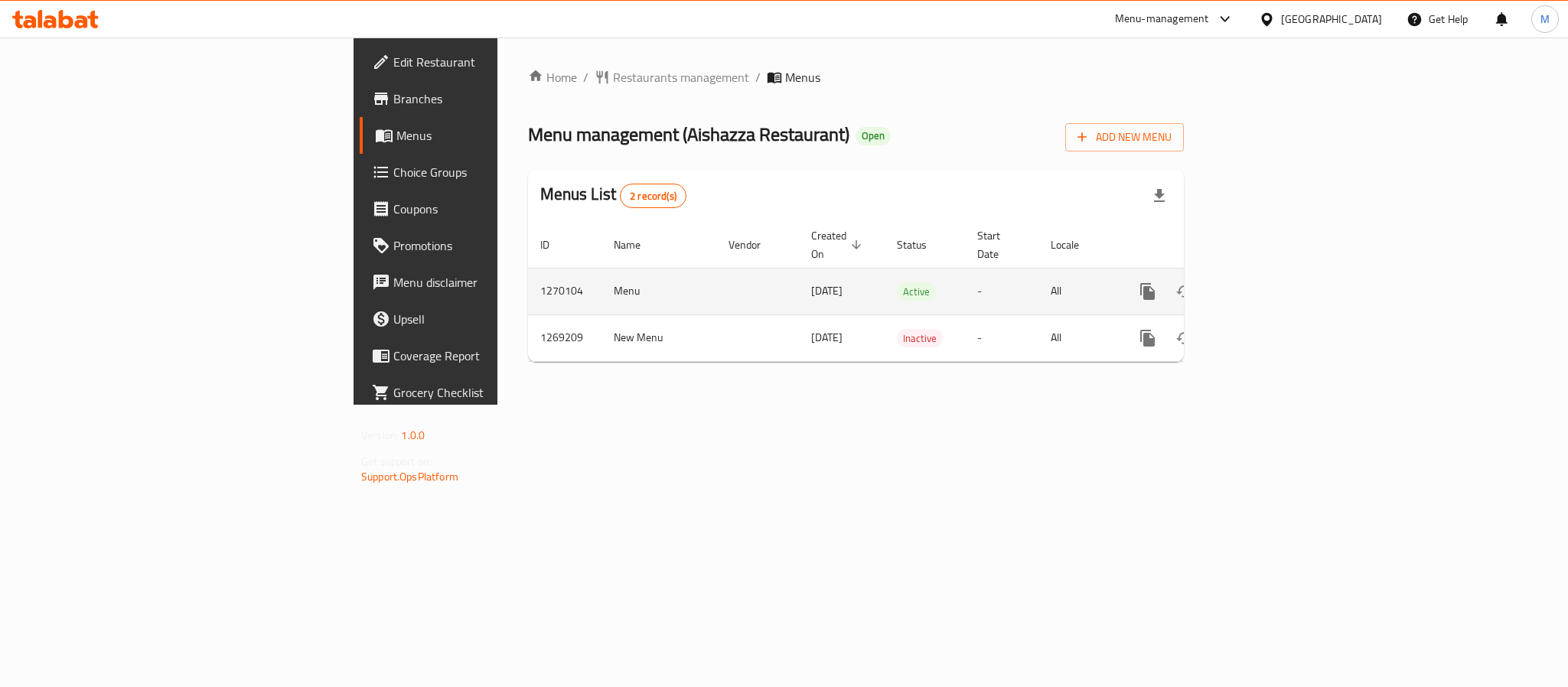
click at [1268, 283] on icon "enhanced table" at bounding box center [1258, 292] width 18 height 18
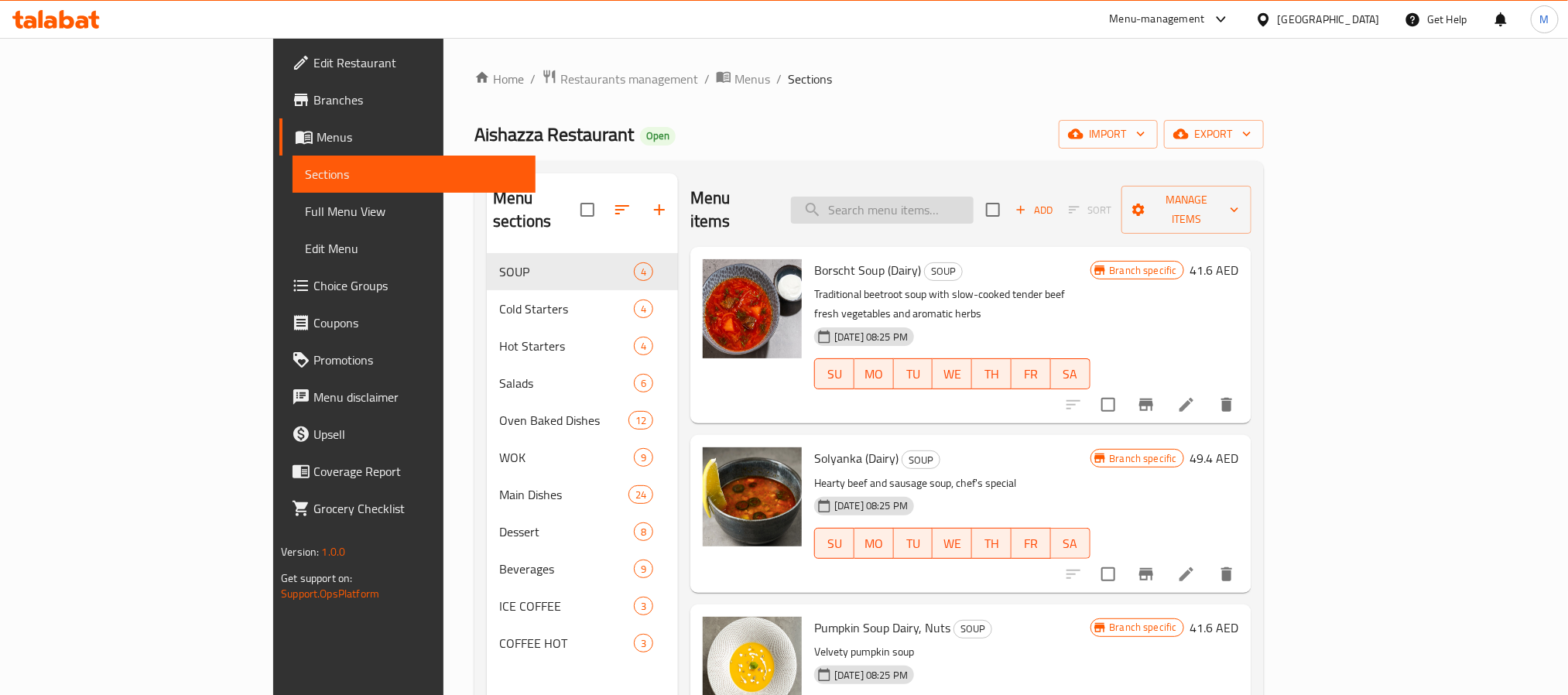
click at [961, 205] on input "search" at bounding box center [882, 210] width 183 height 27
paste input "Chicken Biryani"
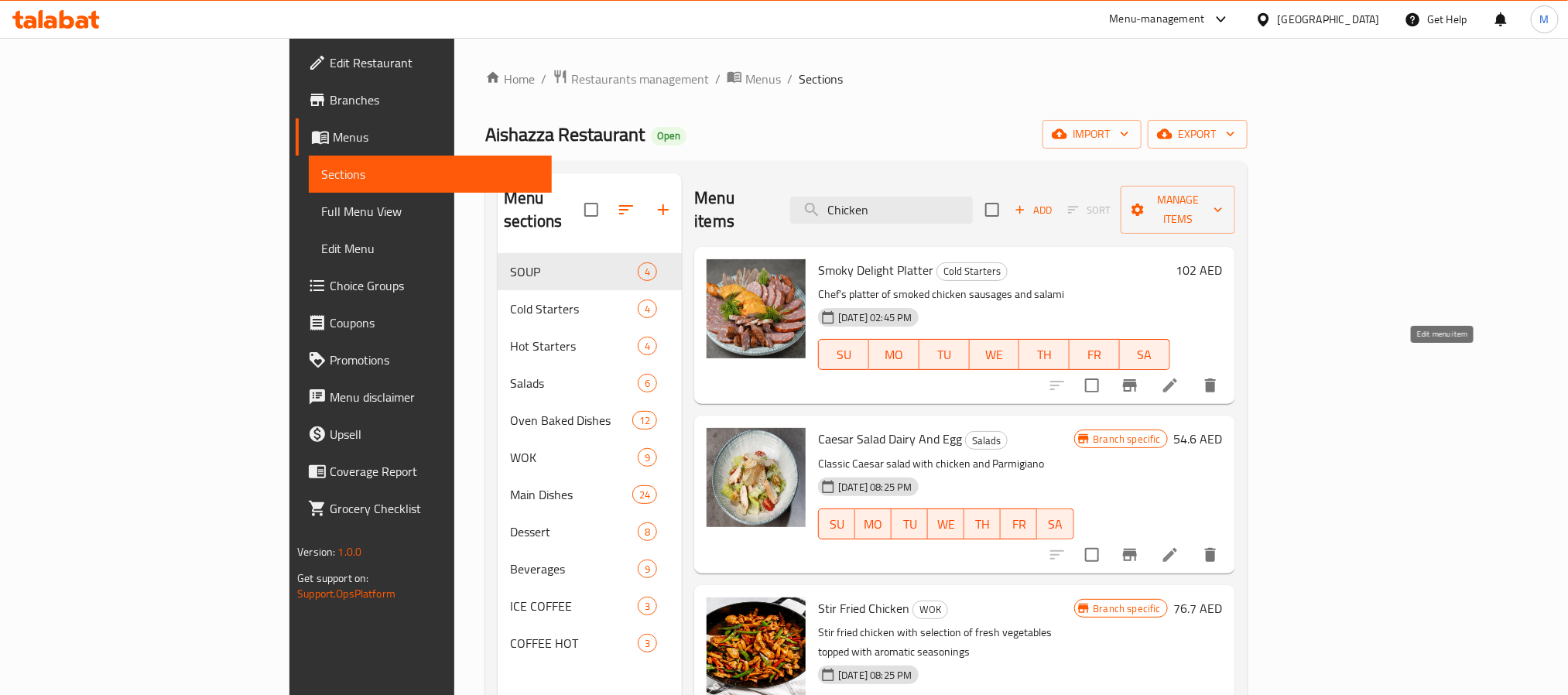
type input "Chicken"
click at [1179, 376] on icon at bounding box center [1170, 386] width 19 height 19
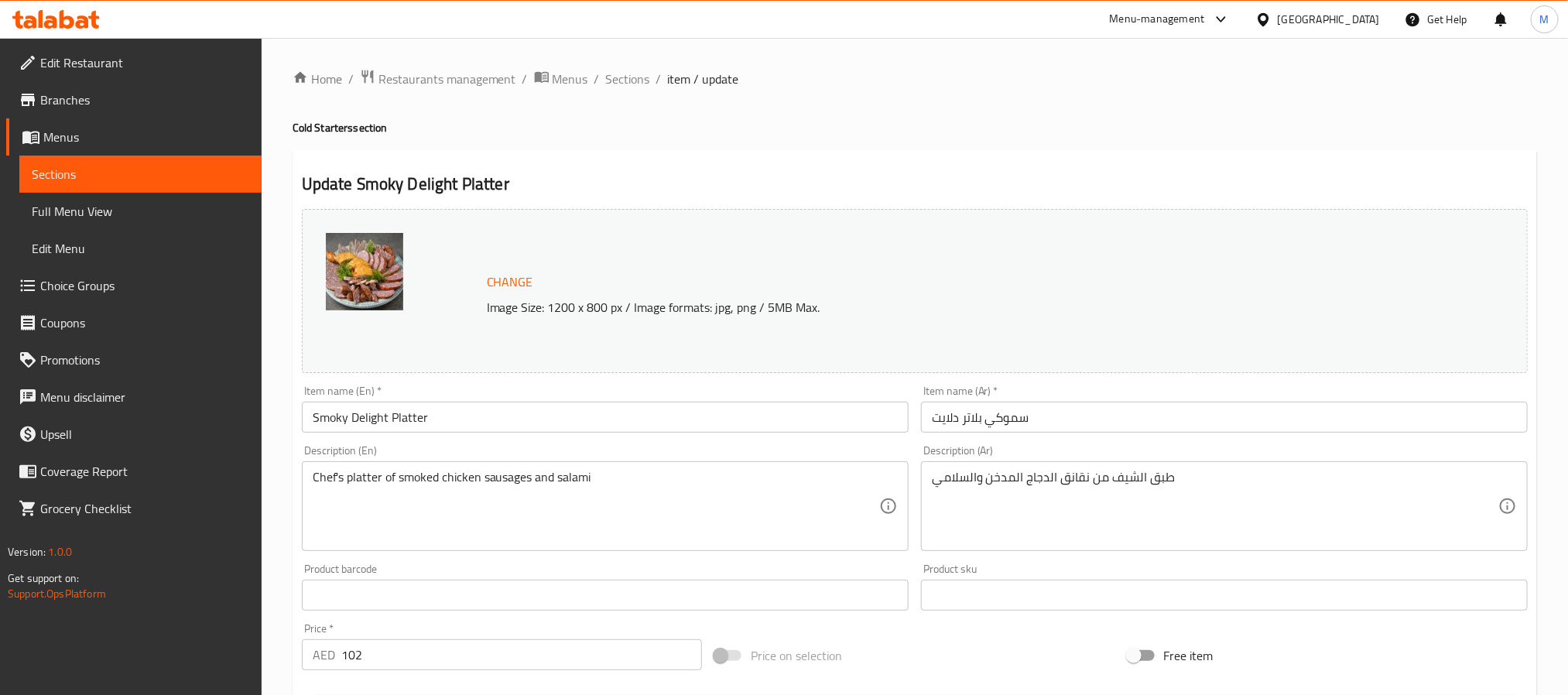
click at [642, 409] on input "Smoky Delight Platter" at bounding box center [605, 416] width 607 height 31
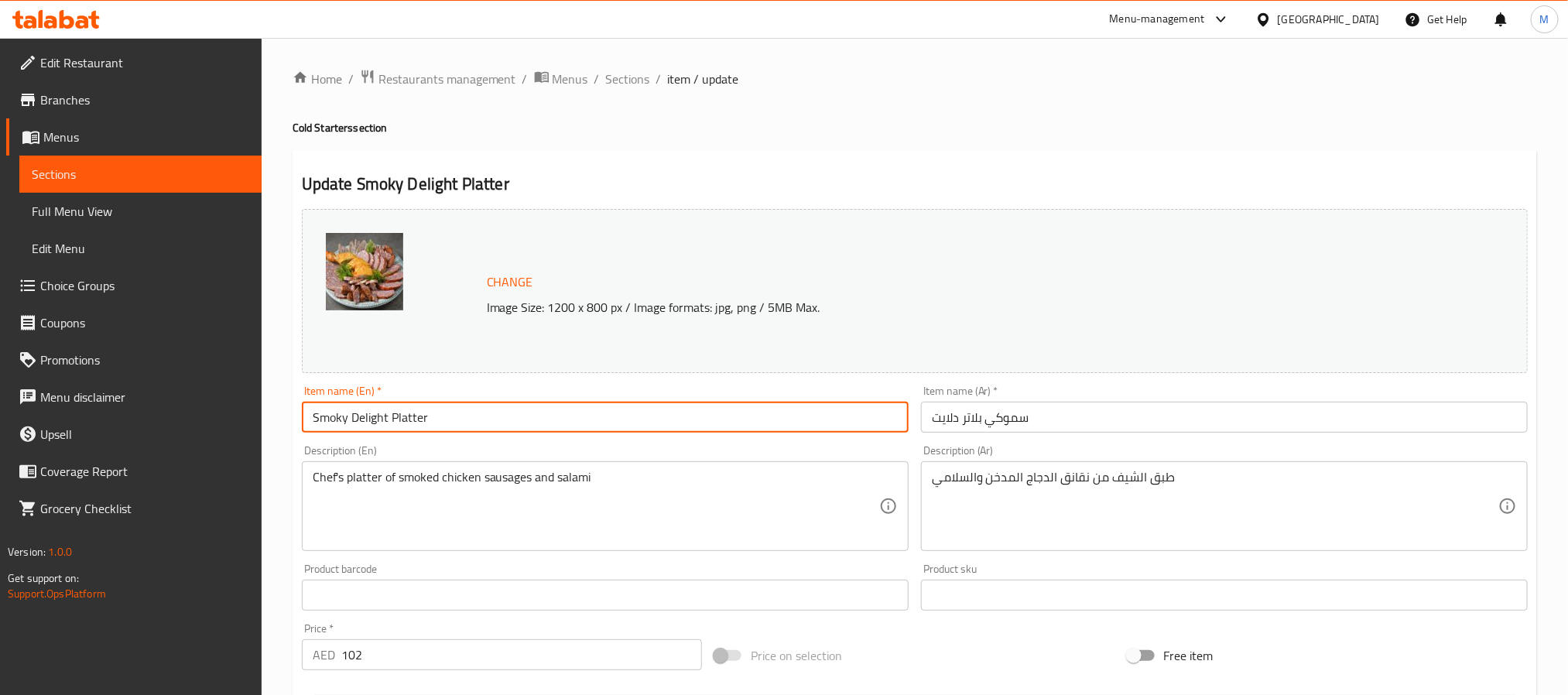
click at [605, 421] on input "Smoky Delight Platter" at bounding box center [605, 416] width 607 height 31
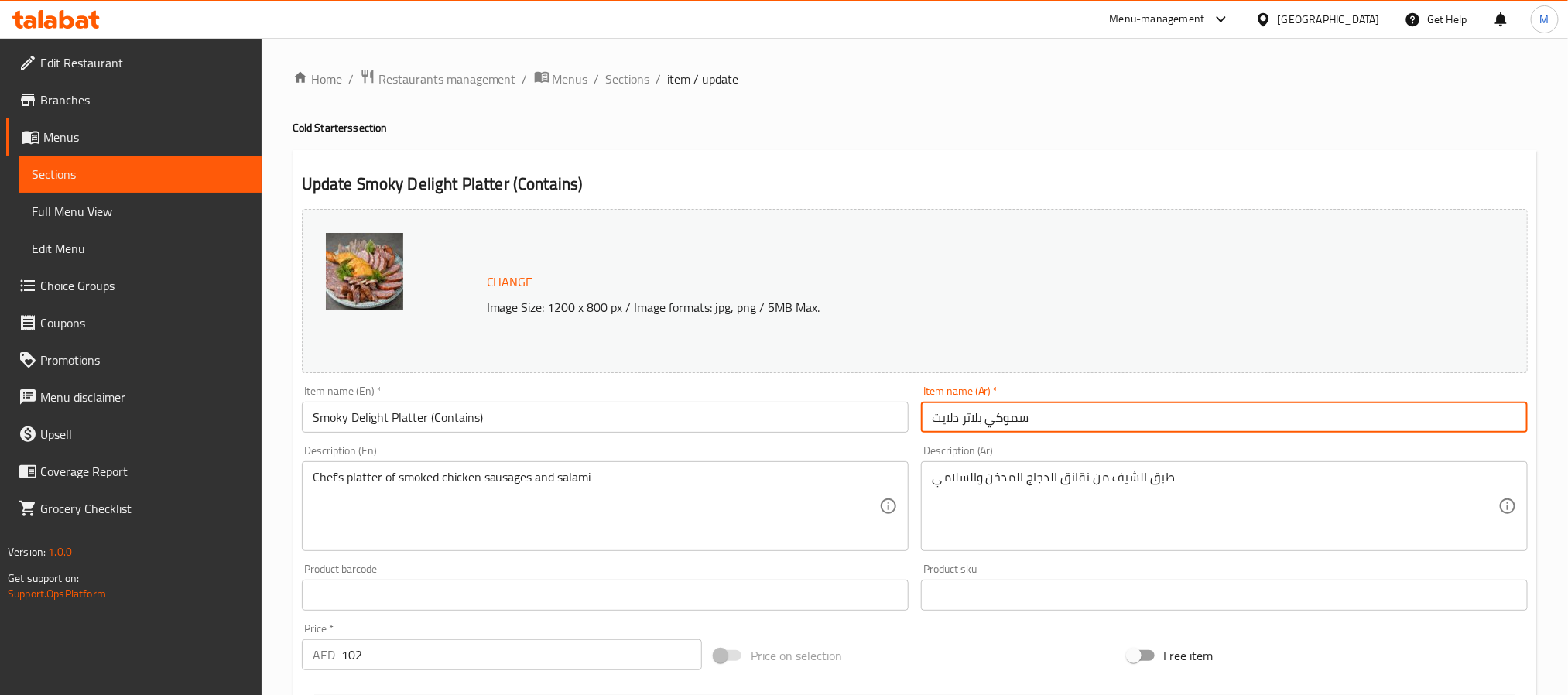
click at [1071, 411] on input "سموكي بلاتر دلايت" at bounding box center [1224, 416] width 607 height 31
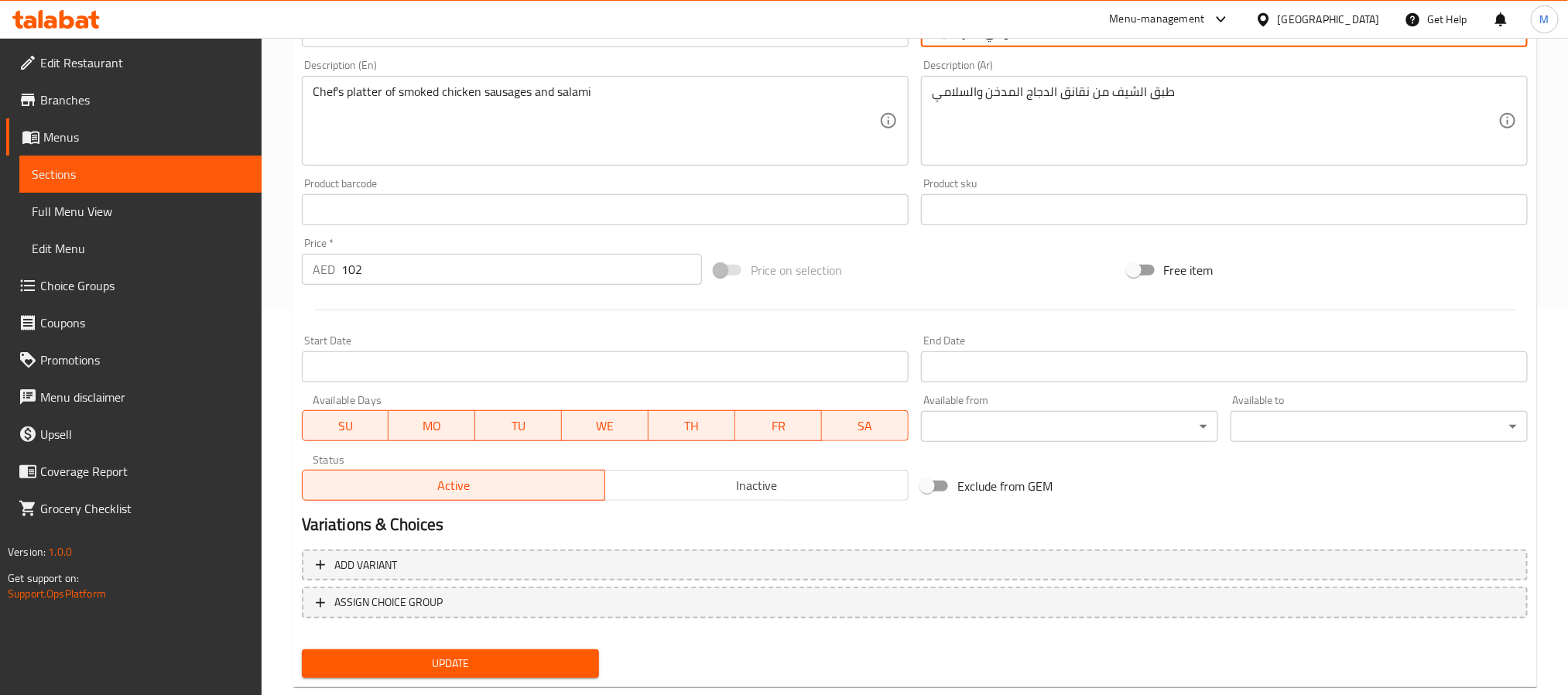
scroll to position [418, 0]
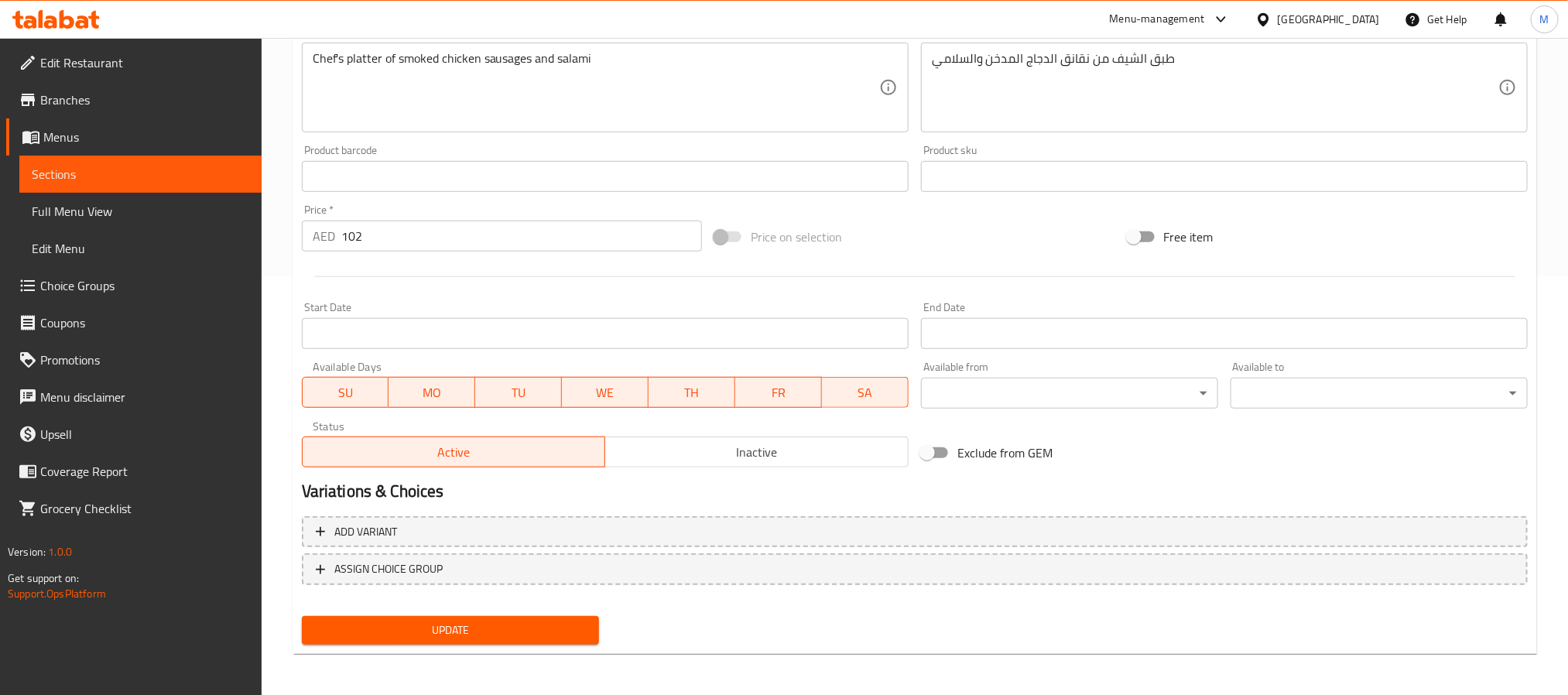
click at [430, 629] on span "Update" at bounding box center [450, 630] width 272 height 20
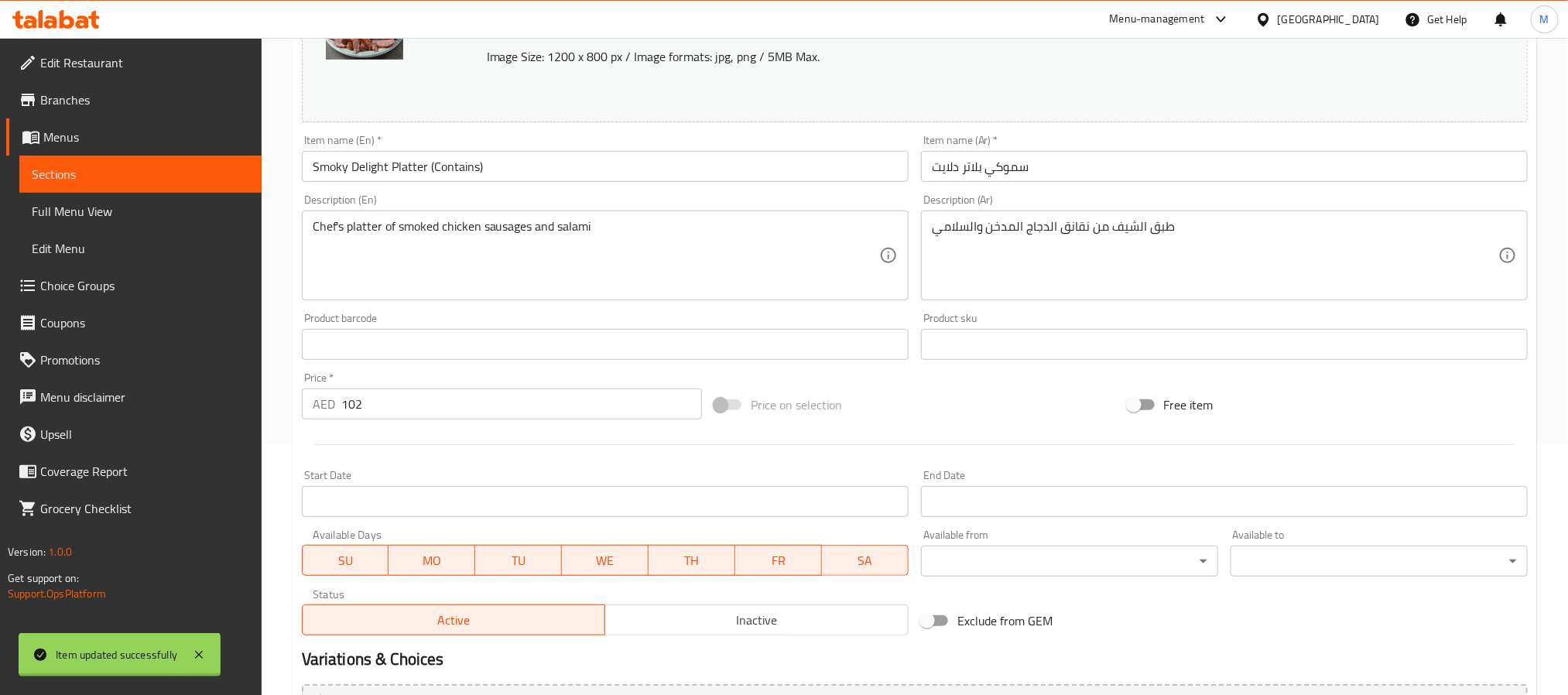
scroll to position [0, 0]
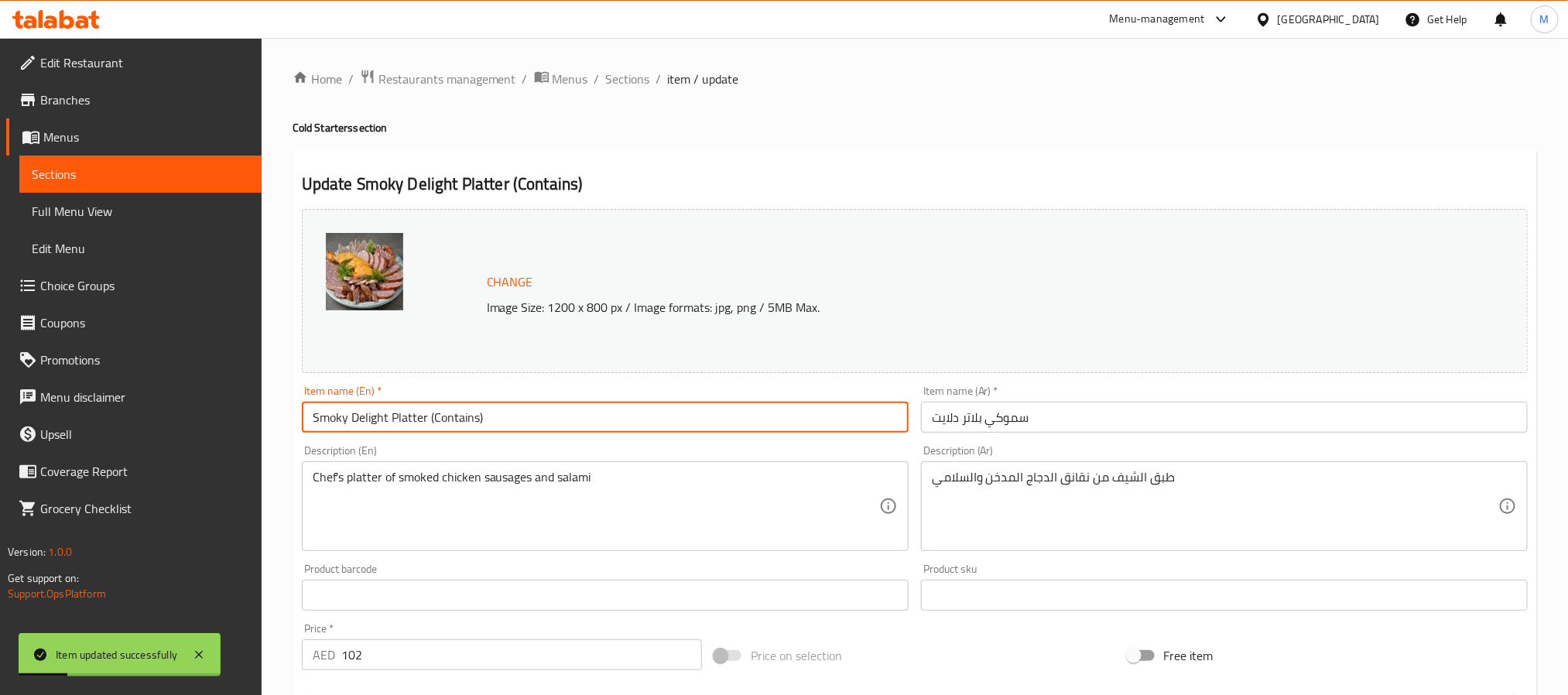
drag, startPoint x: 428, startPoint y: 418, endPoint x: 499, endPoint y: 418, distance: 71.0
click at [499, 418] on input "Smoky Delight Platter (Contains)" at bounding box center [605, 416] width 607 height 31
type input "Smoky Delight Platter"
click at [286, 398] on div "Home / Restaurants management / Menus / Sections / item / update Cold Starters …" at bounding box center [915, 577] width 1306 height 1078
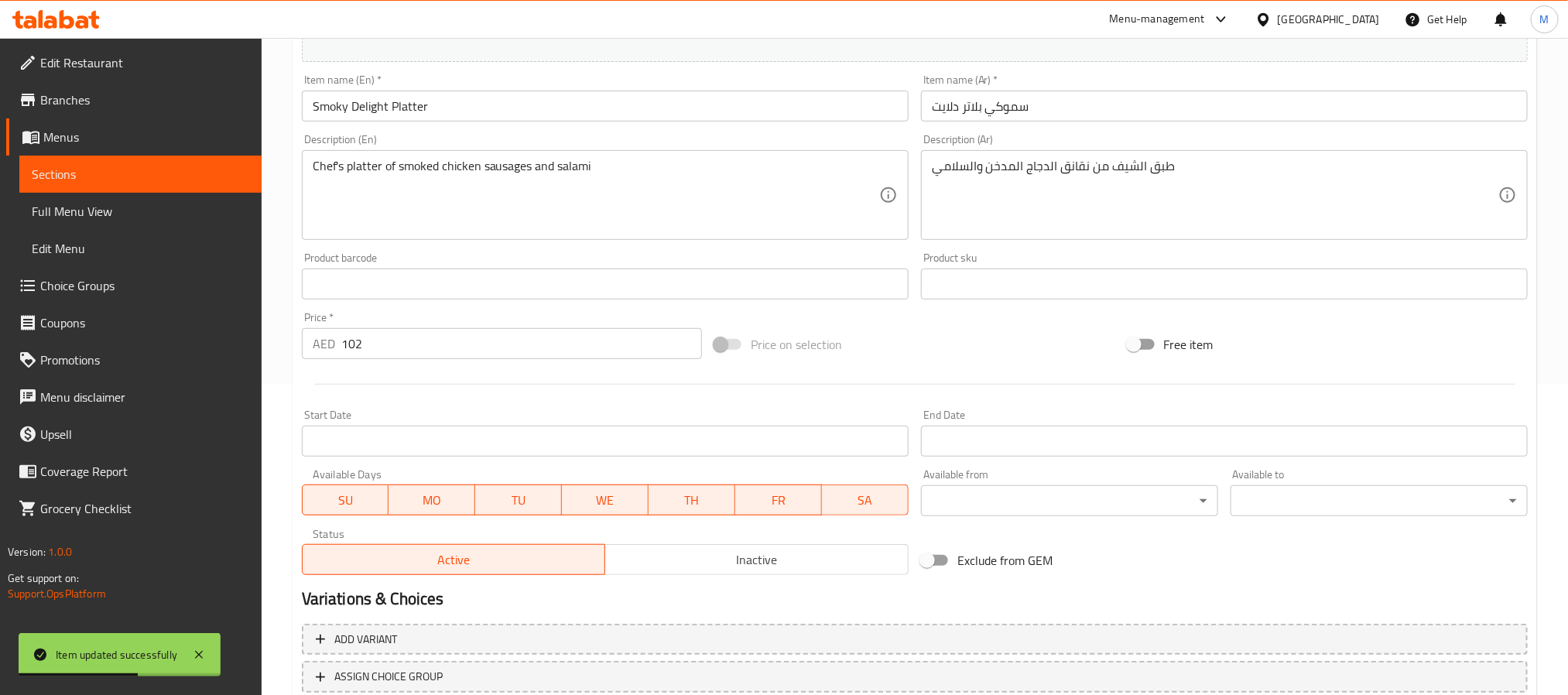
scroll to position [418, 0]
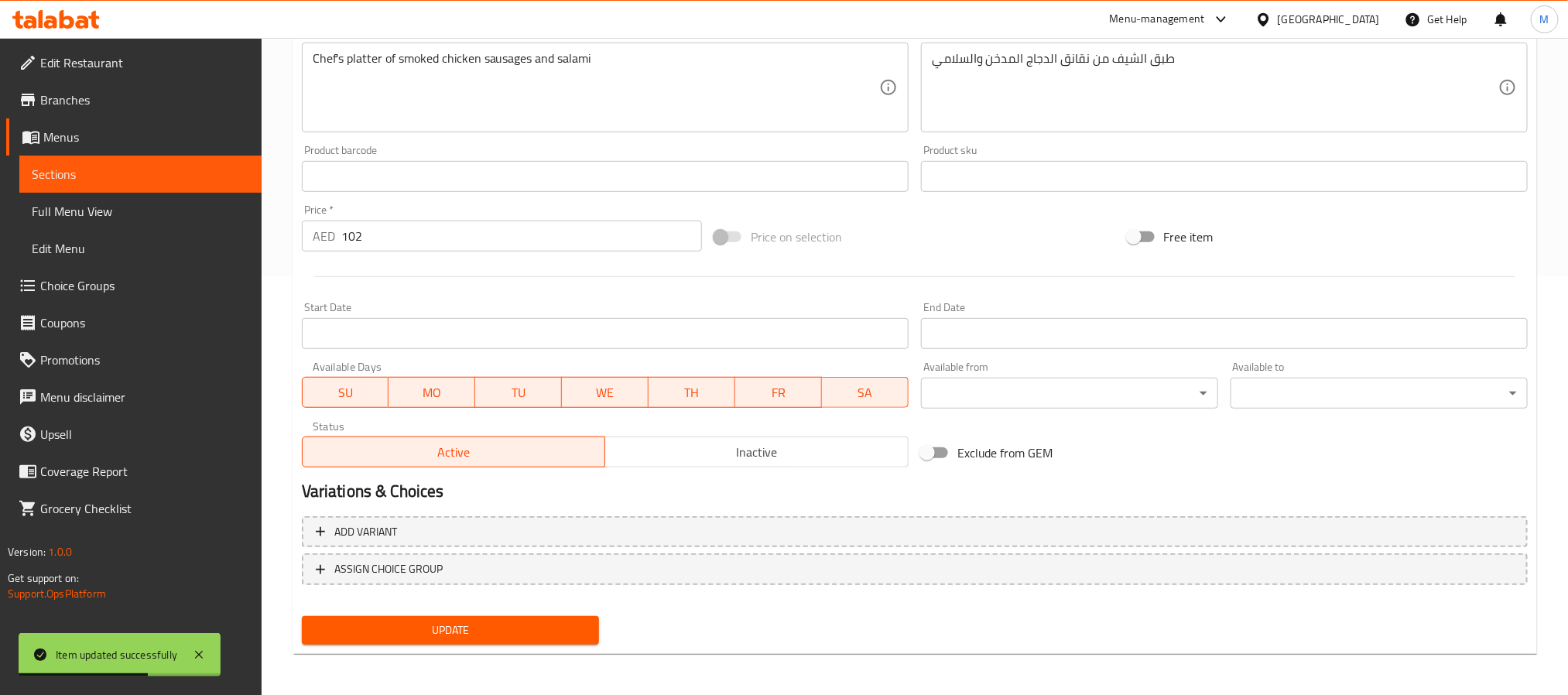
click at [383, 627] on span "Update" at bounding box center [450, 630] width 272 height 20
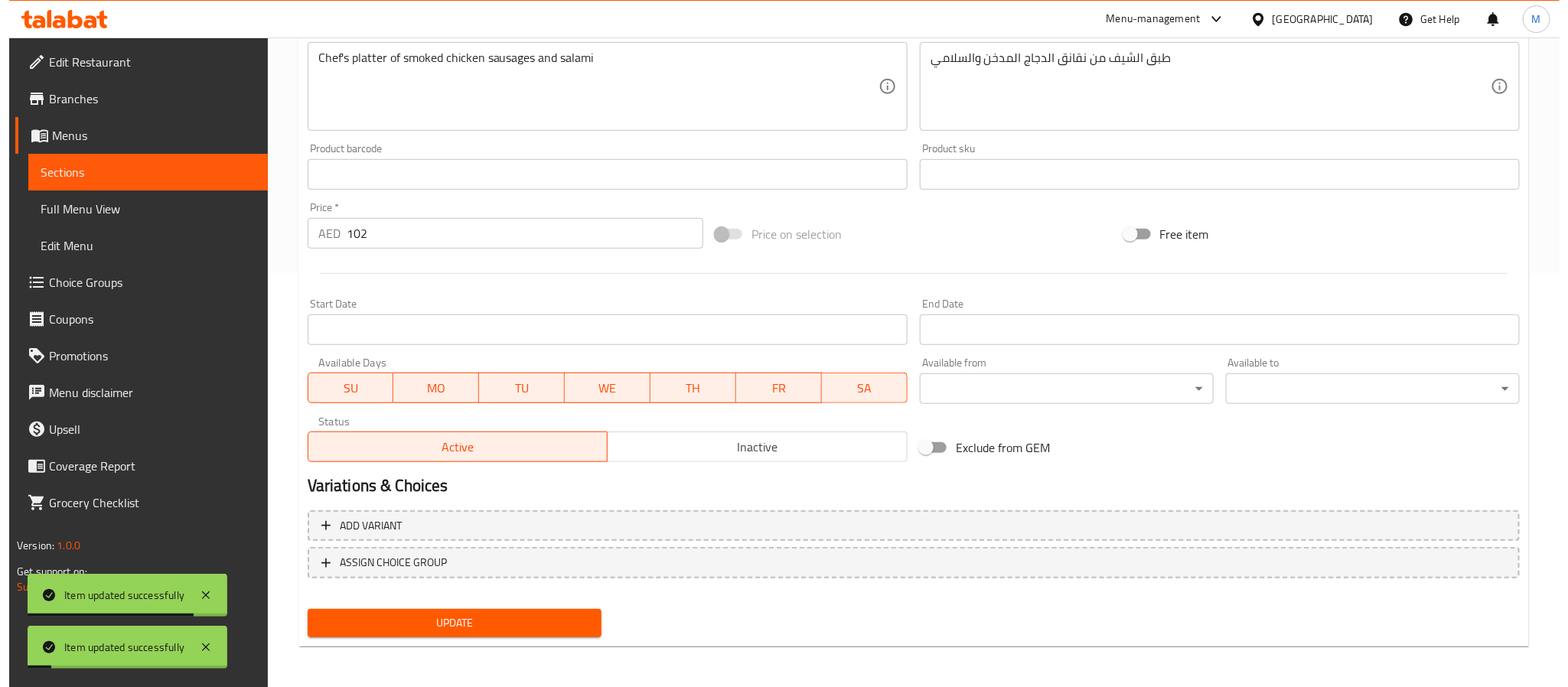
scroll to position [0, 0]
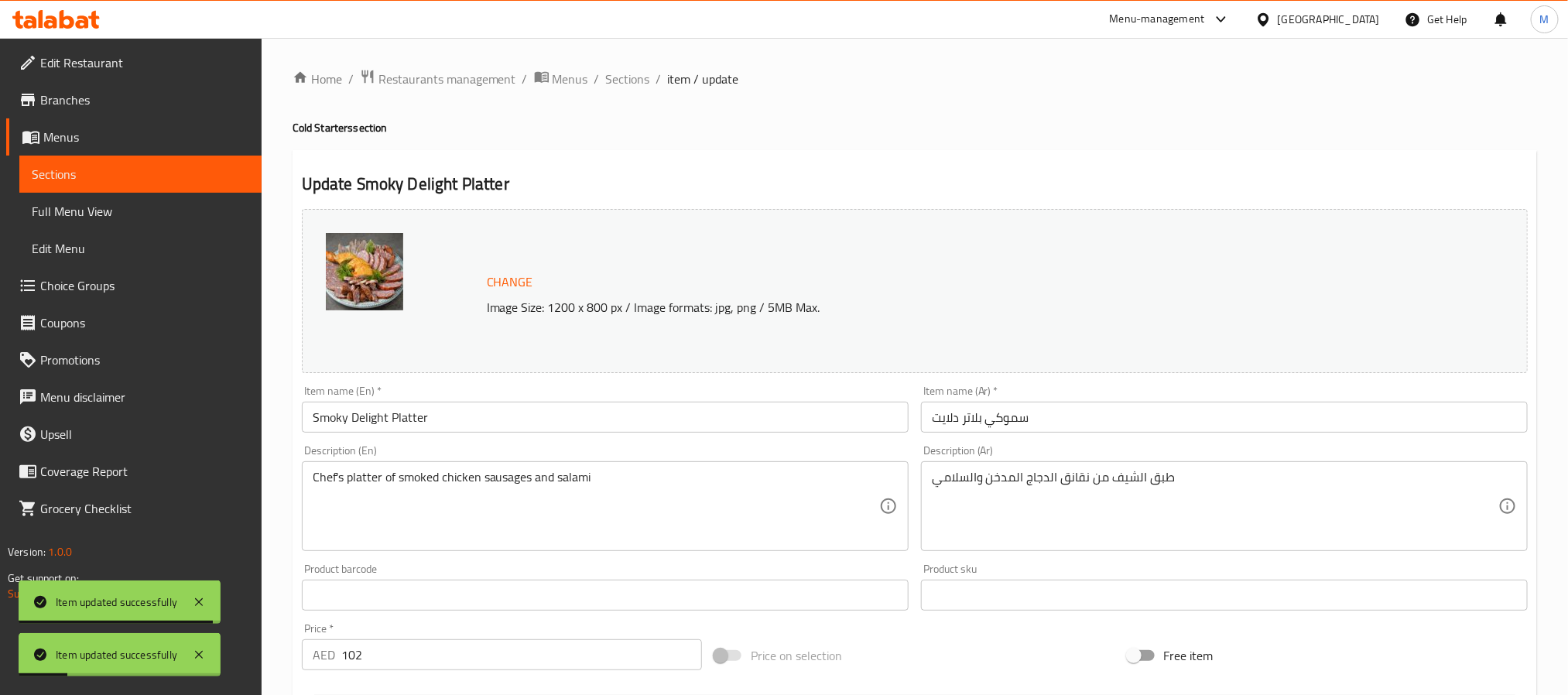
click at [516, 426] on input "Smoky Delight Platter" at bounding box center [605, 416] width 607 height 31
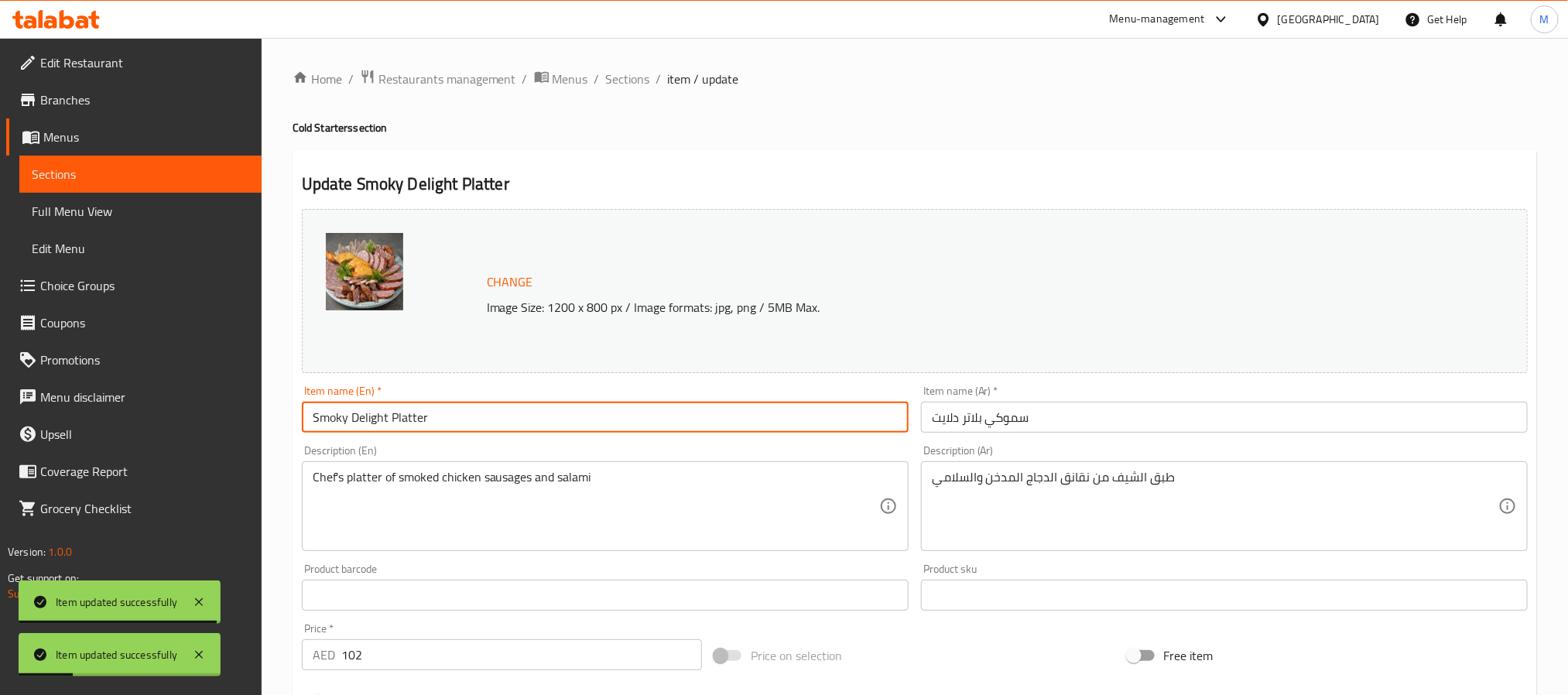
click at [516, 426] on input "Smoky Delight Platter" at bounding box center [605, 416] width 607 height 31
click at [637, 79] on span "Sections" at bounding box center [628, 79] width 44 height 19
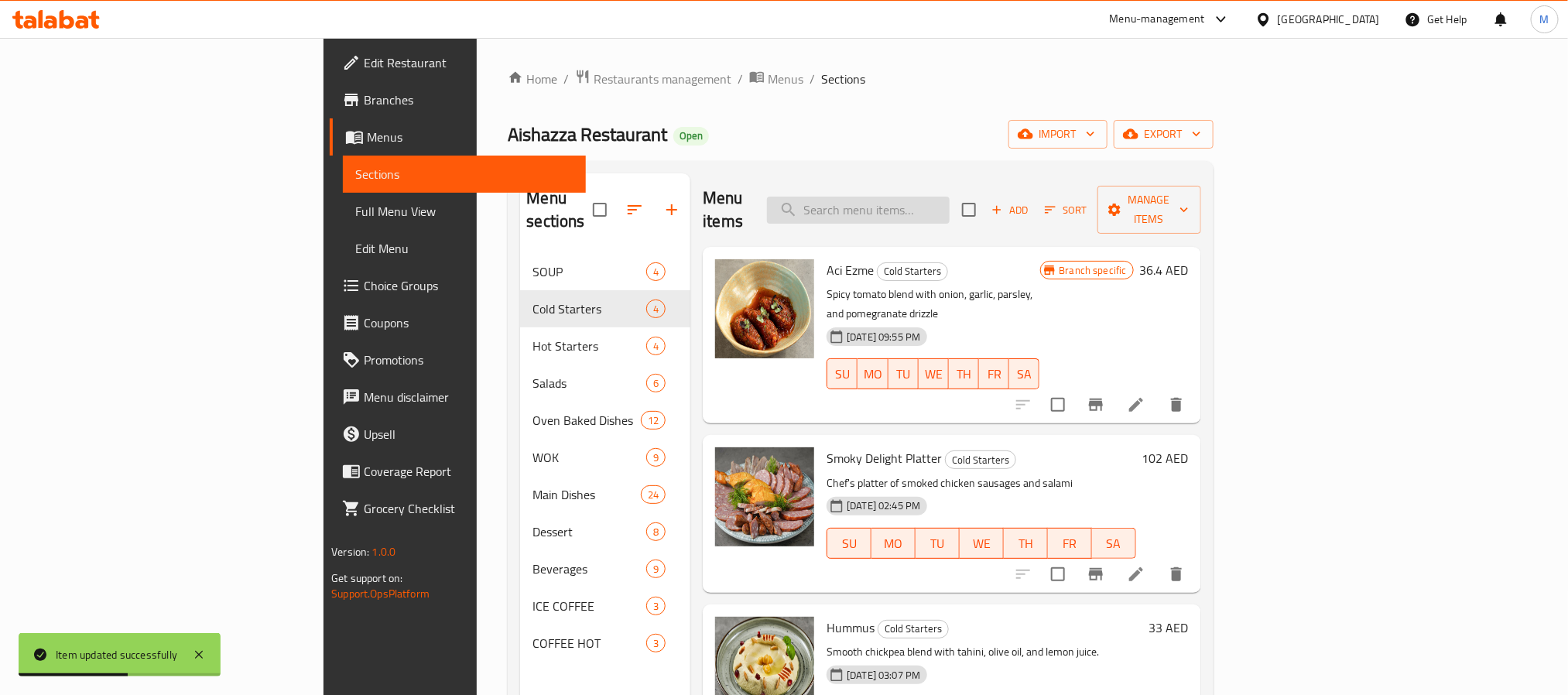
click at [948, 207] on input "search" at bounding box center [858, 210] width 183 height 27
paste input "Smoky Delight Platter"
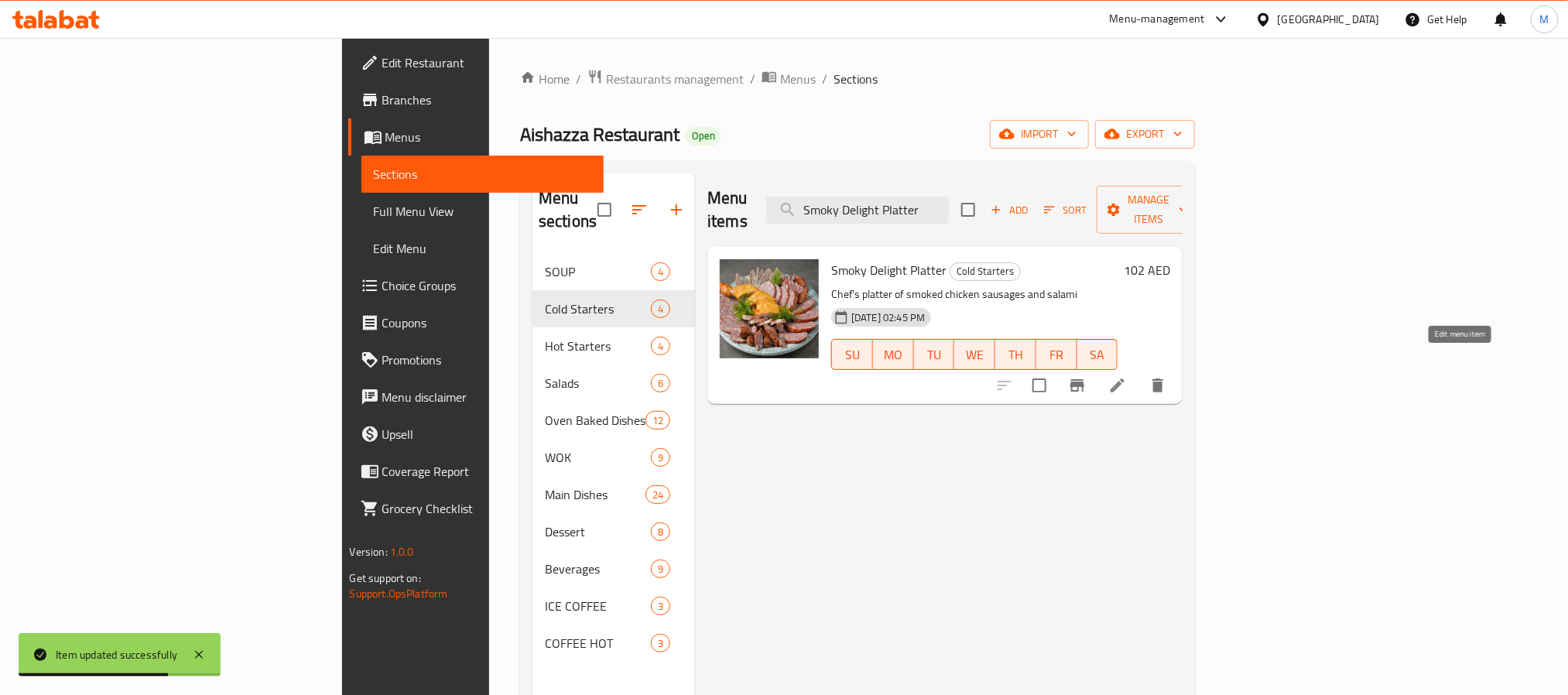
type input "Smoky Delight Platter"
click at [1125, 378] on icon at bounding box center [1117, 385] width 14 height 14
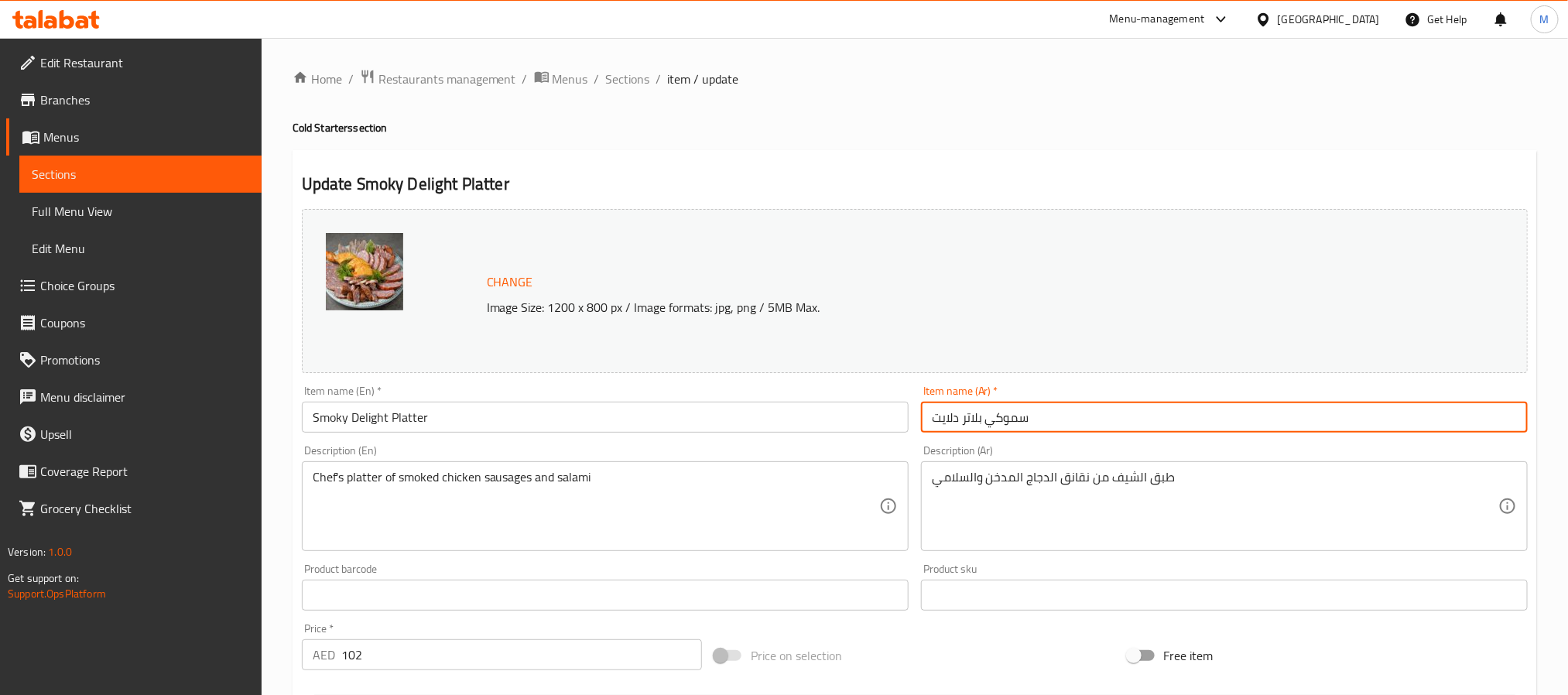
click at [1100, 418] on input "سموكي بلاتر دلايت" at bounding box center [1224, 416] width 607 height 31
